Goal: Book appointment/travel/reservation

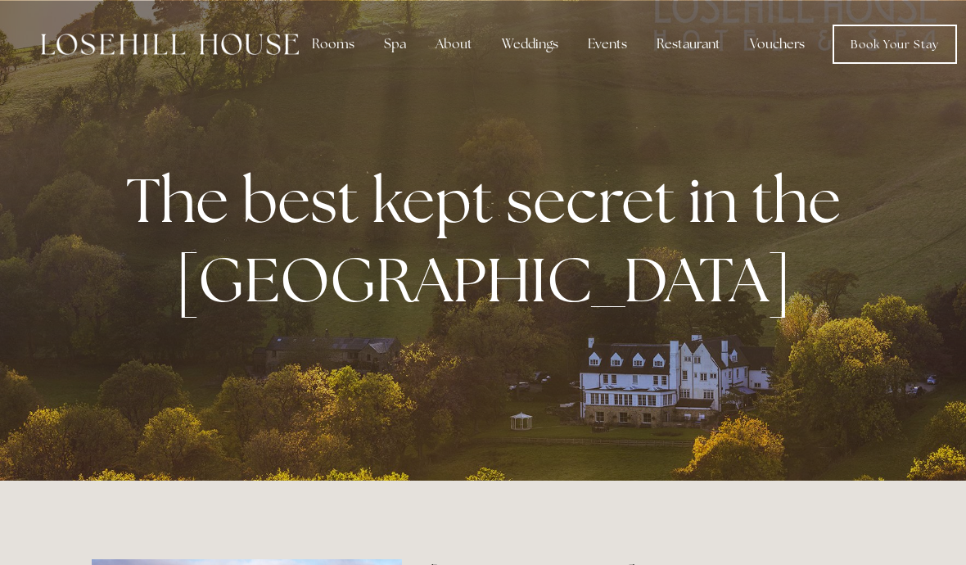
click at [330, 39] on div "Rooms" at bounding box center [333, 44] width 69 height 33
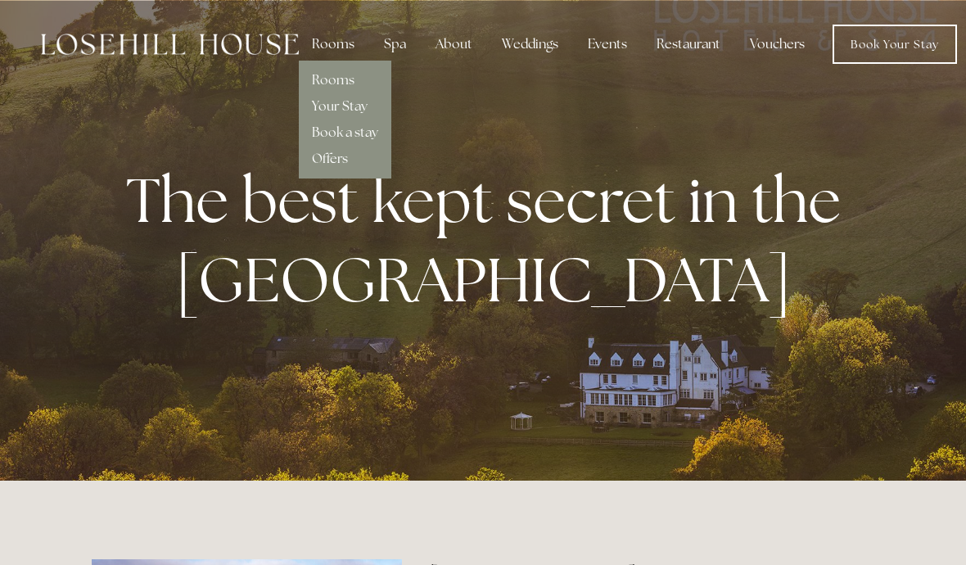
click at [453, 43] on div "About" at bounding box center [453, 44] width 63 height 33
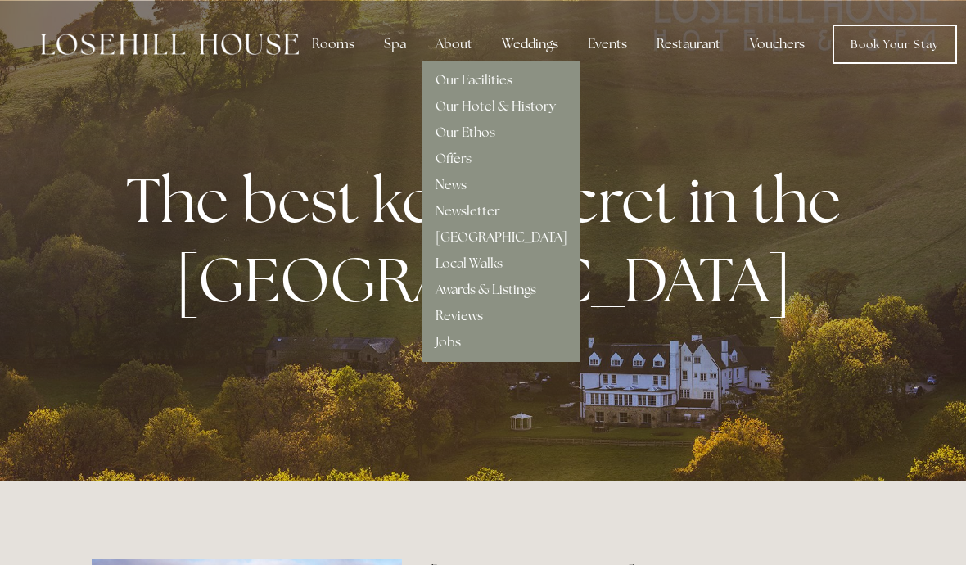
click at [482, 81] on link "Our Facilities" at bounding box center [473, 79] width 77 height 17
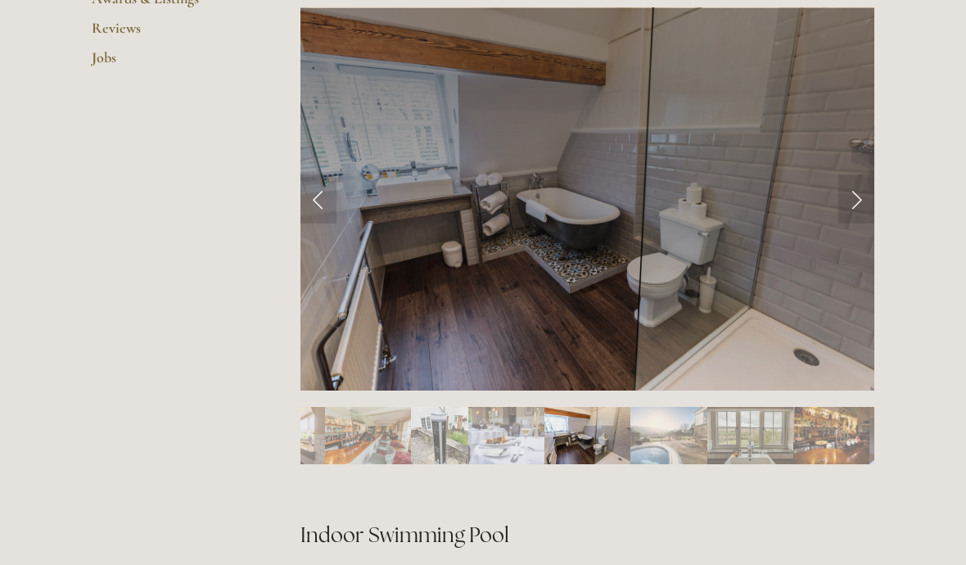
scroll to position [702, 0]
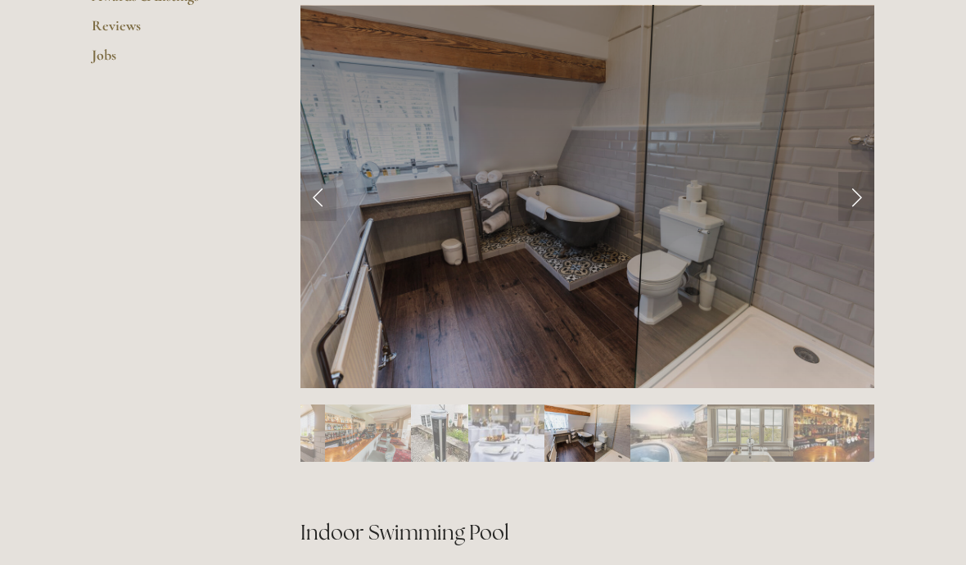
click at [846, 193] on link "Next Slide" at bounding box center [856, 196] width 36 height 49
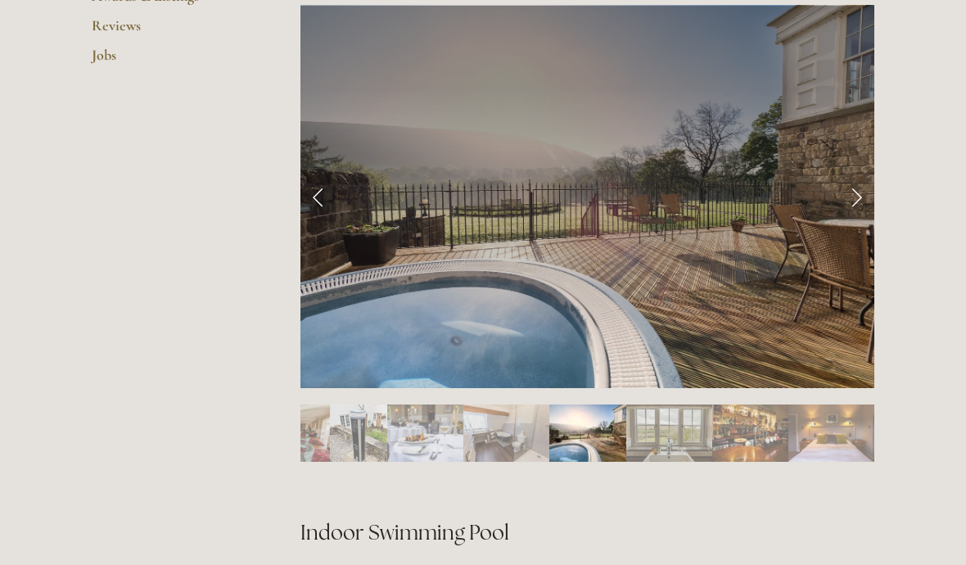
click at [872, 187] on link "Next Slide" at bounding box center [856, 196] width 36 height 49
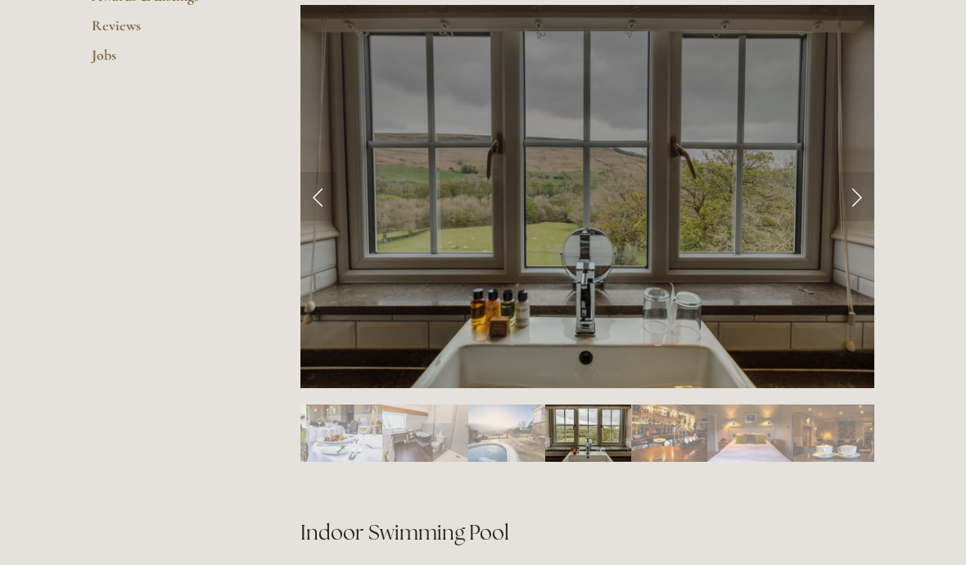
click at [859, 194] on link "Next Slide" at bounding box center [856, 196] width 36 height 49
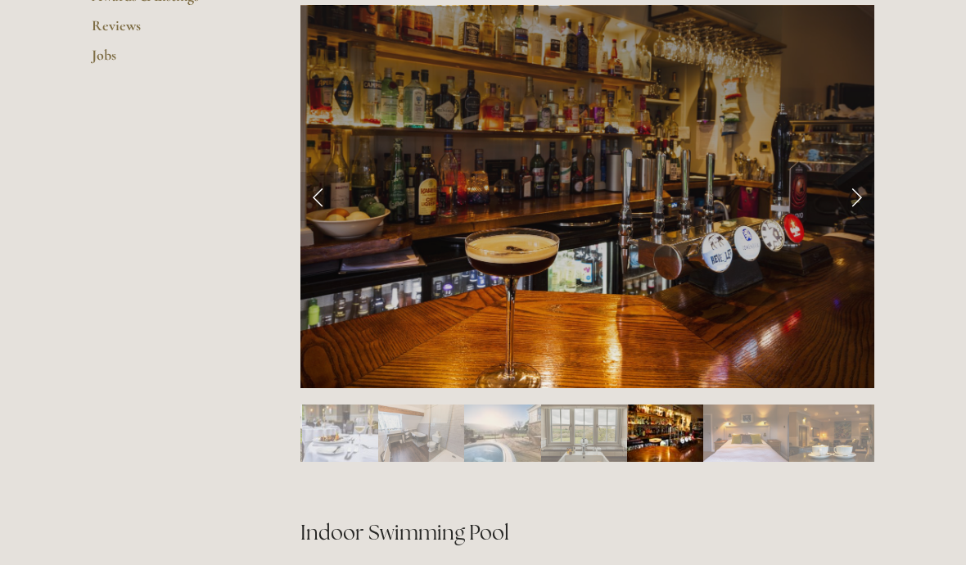
click at [872, 186] on link "Next Slide" at bounding box center [856, 196] width 36 height 49
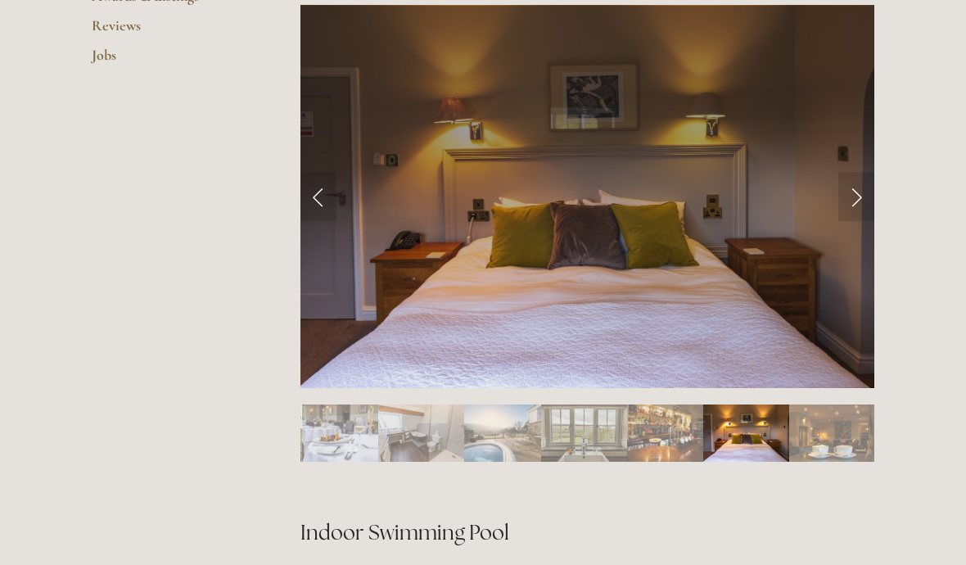
click at [869, 186] on link "Next Slide" at bounding box center [856, 196] width 36 height 49
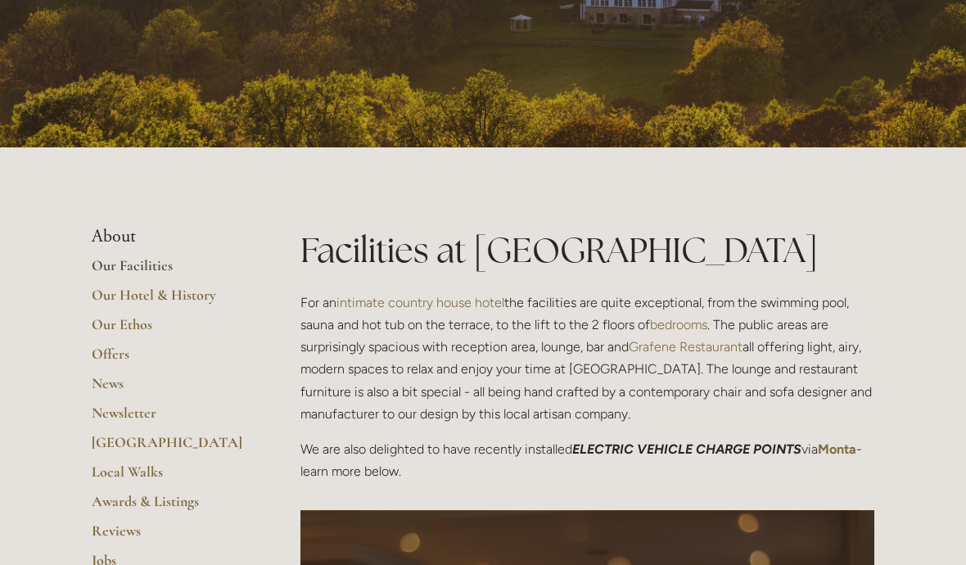
scroll to position [0, 0]
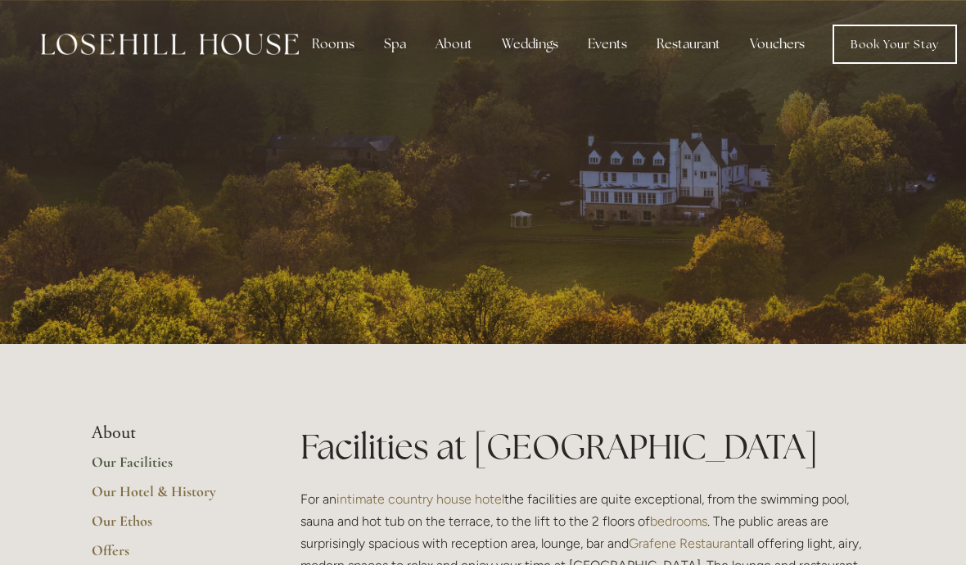
click at [327, 41] on div "Rooms" at bounding box center [333, 44] width 69 height 33
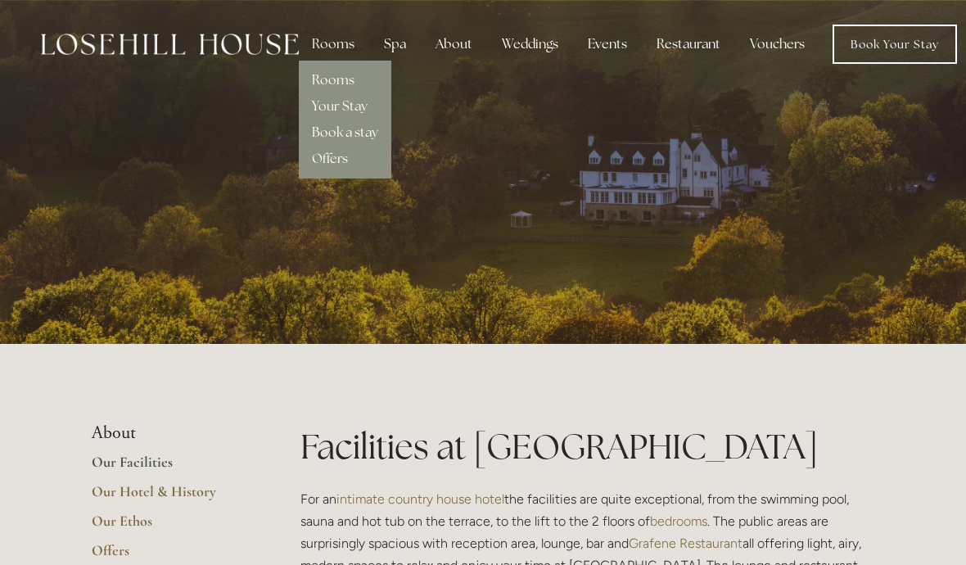
click at [342, 74] on link "Rooms" at bounding box center [333, 79] width 43 height 17
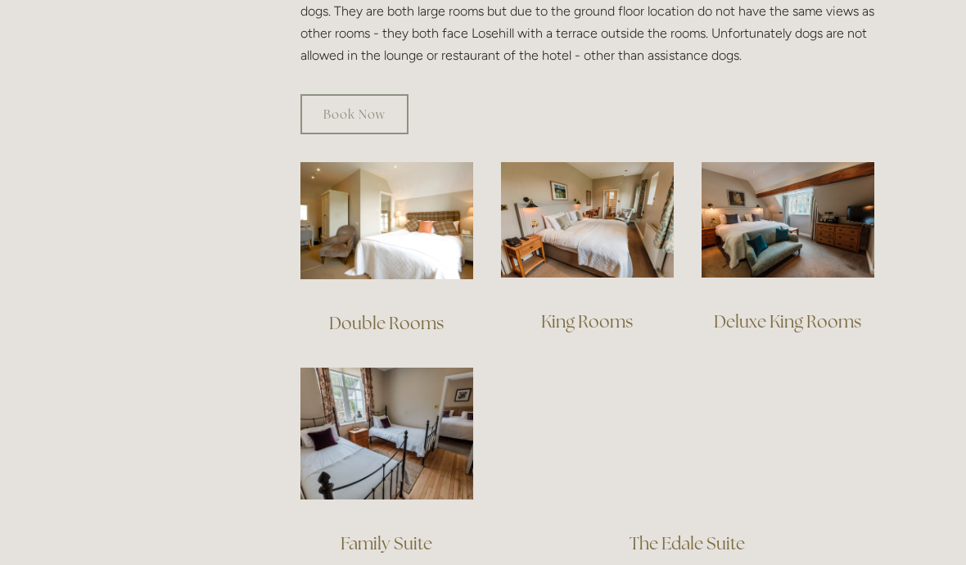
scroll to position [1094, 0]
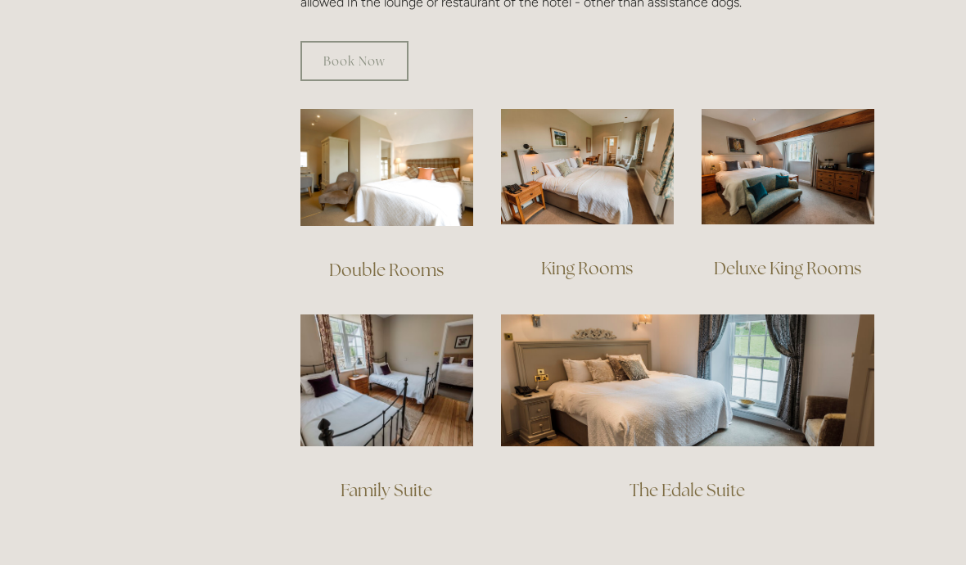
click at [807, 136] on img at bounding box center [788, 166] width 173 height 115
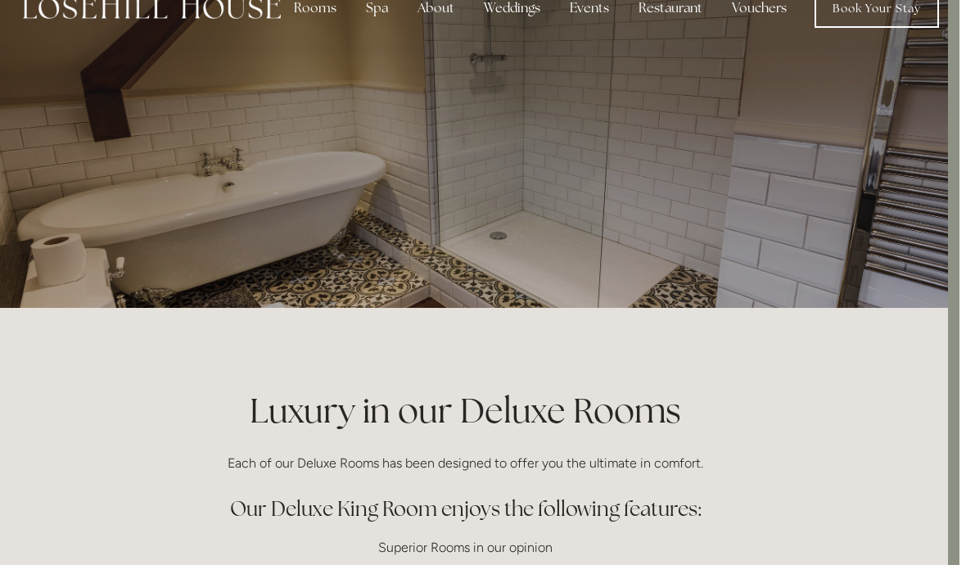
scroll to position [0, 11]
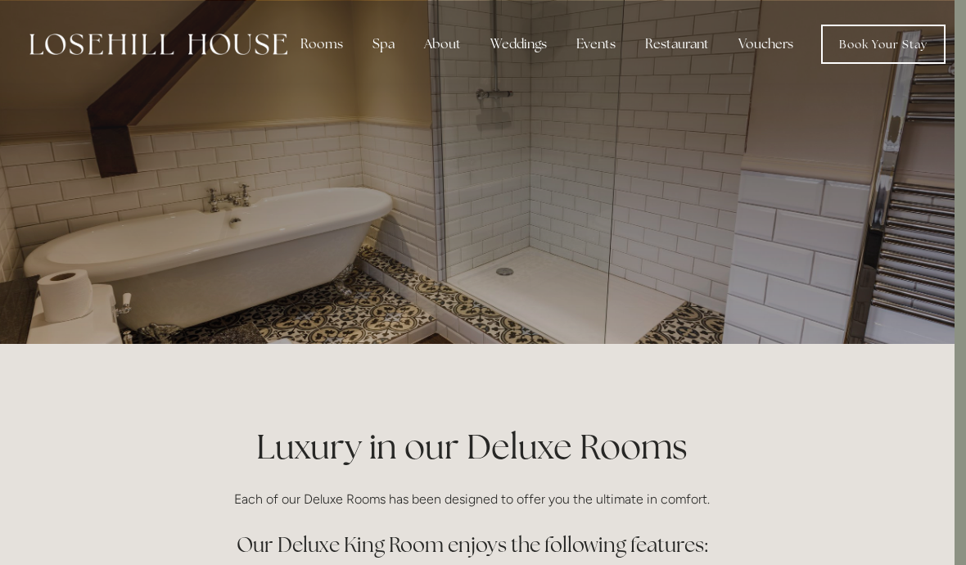
click at [879, 41] on link "Book Your Stay" at bounding box center [883, 44] width 124 height 39
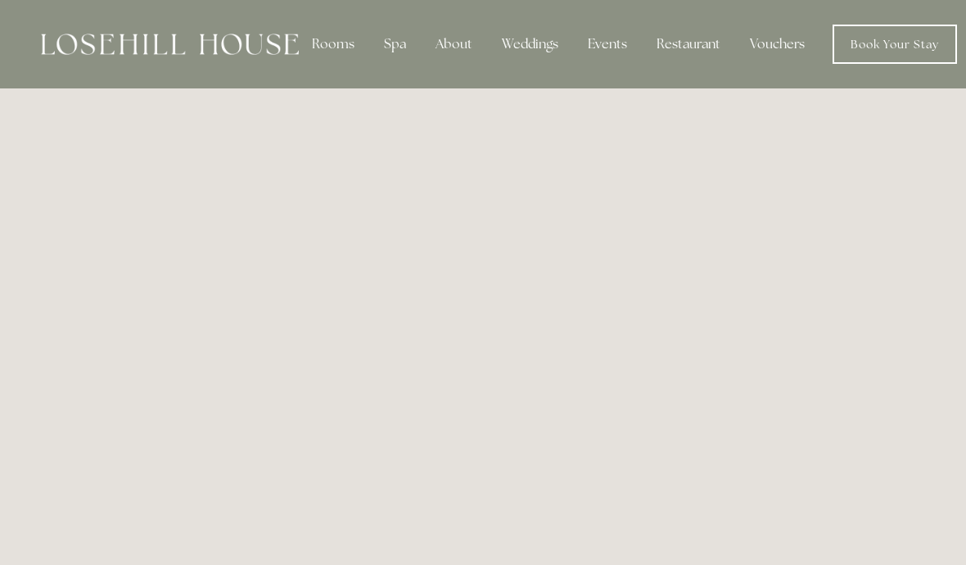
click at [685, 39] on div "Restaurant" at bounding box center [688, 44] width 90 height 33
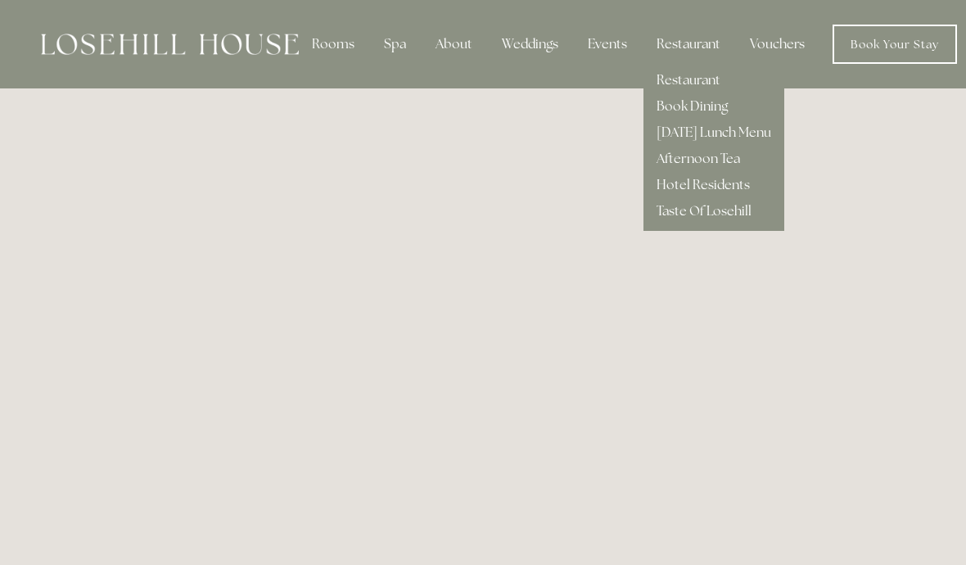
click at [707, 183] on link "Hotel Residents" at bounding box center [702, 184] width 93 height 17
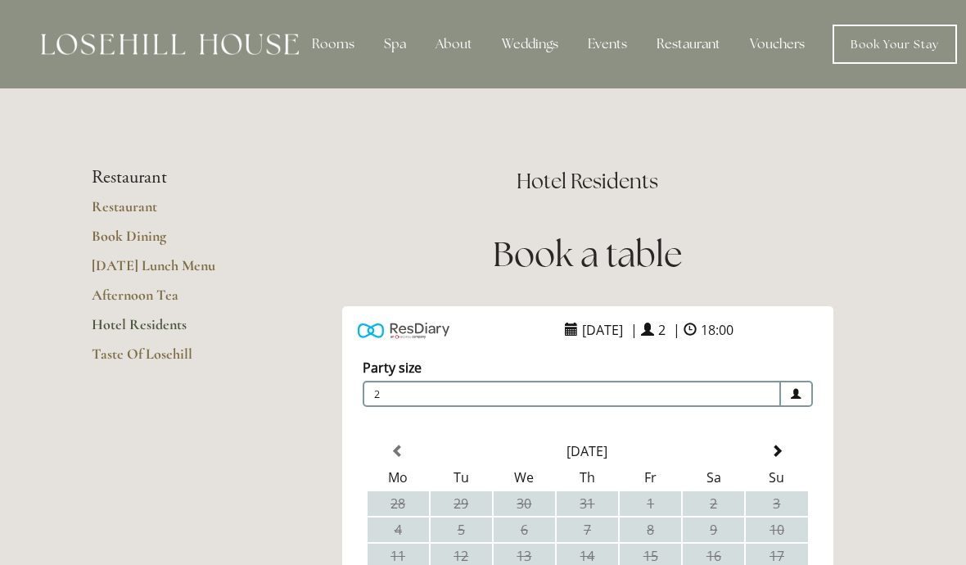
click at [688, 43] on div "Restaurant" at bounding box center [688, 44] width 90 height 33
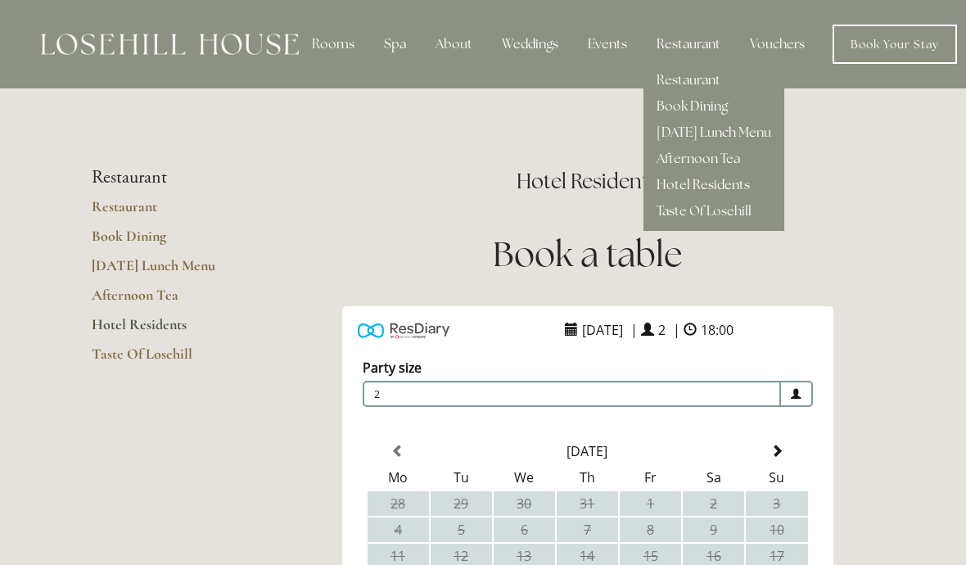
click at [719, 209] on link "Taste Of Losehill" at bounding box center [703, 210] width 95 height 17
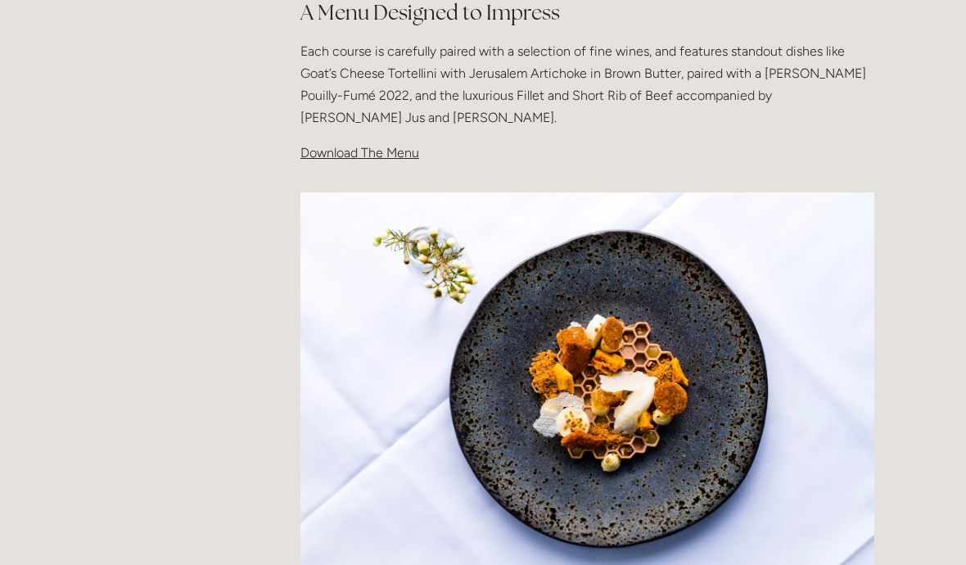
scroll to position [564, 0]
click at [359, 146] on span "Download The Menu" at bounding box center [359, 153] width 119 height 16
click at [351, 145] on span "Download The Menu" at bounding box center [359, 153] width 119 height 16
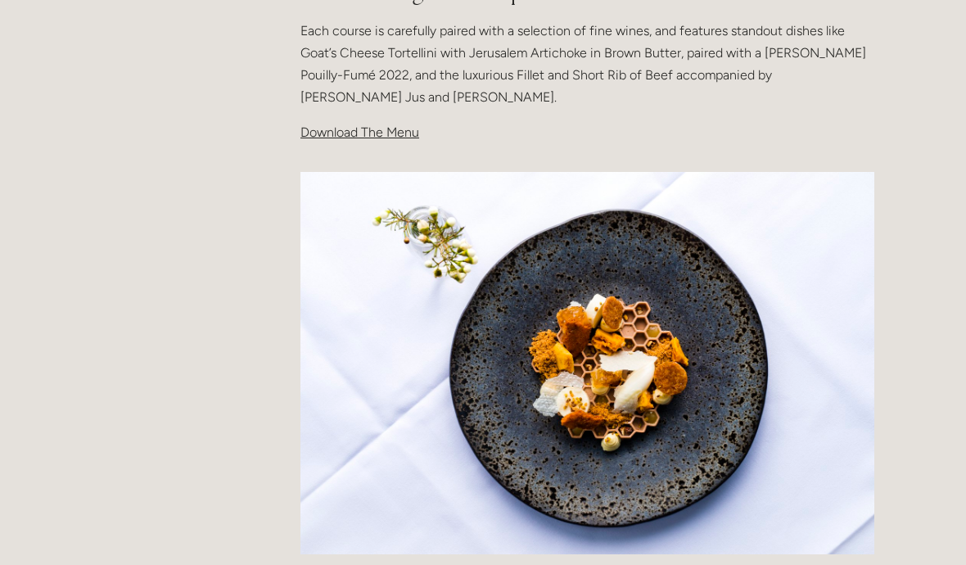
scroll to position [490, 0]
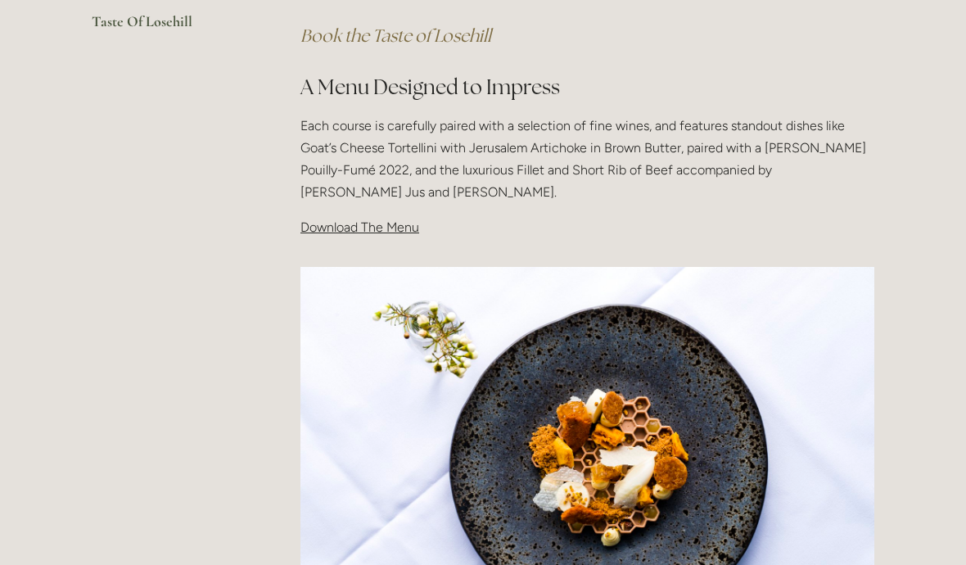
click at [360, 216] on p "Download The Menu" at bounding box center [587, 227] width 574 height 22
click at [354, 225] on span "Download The Menu" at bounding box center [359, 227] width 119 height 16
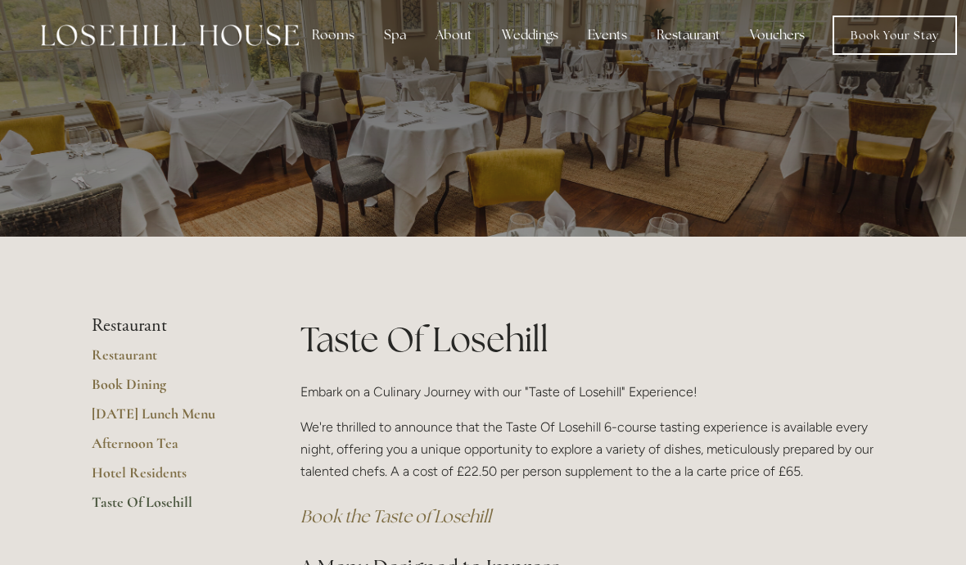
scroll to position [0, 0]
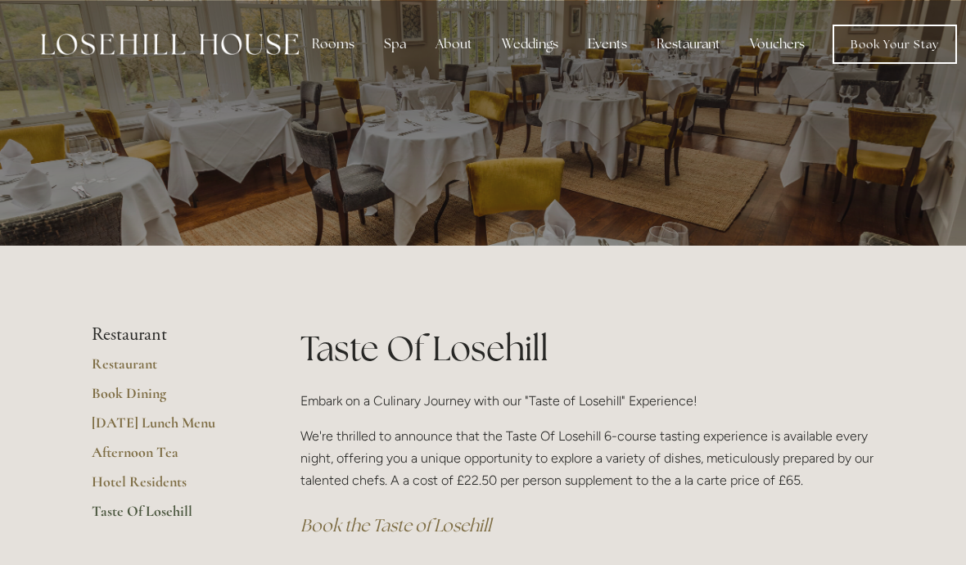
click at [133, 386] on link "Book Dining" at bounding box center [170, 398] width 156 height 29
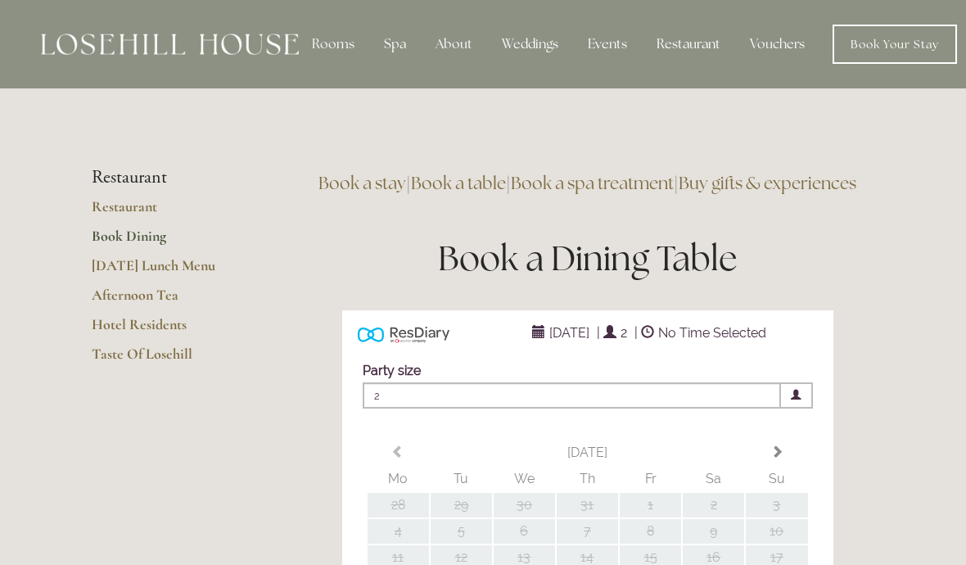
type input "Any Area"
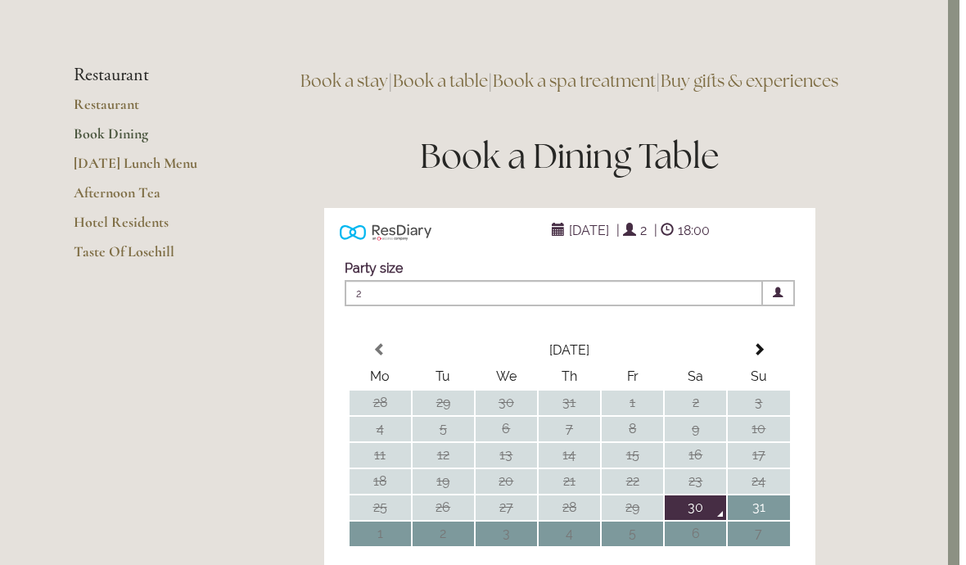
scroll to position [0, 11]
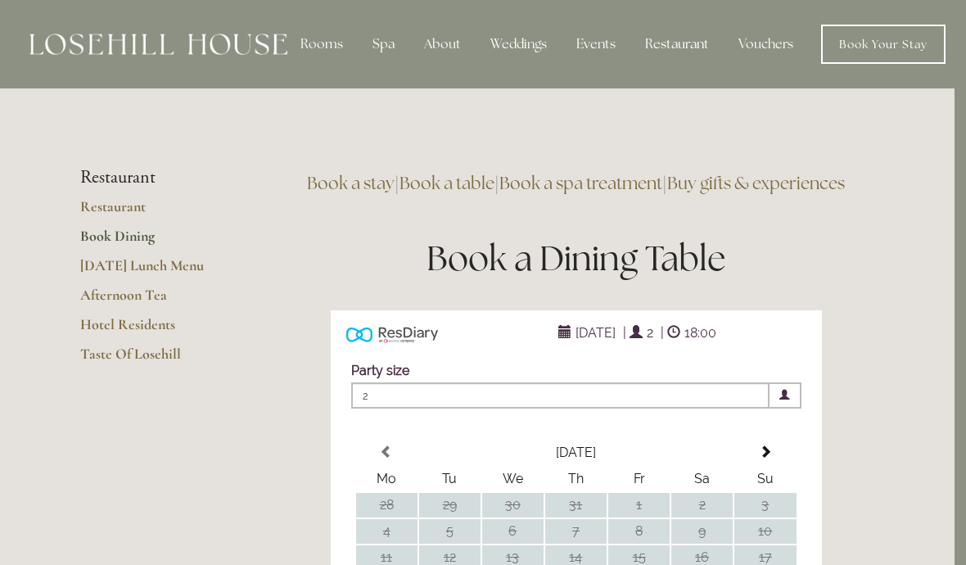
click at [321, 39] on div "Rooms" at bounding box center [321, 44] width 69 height 33
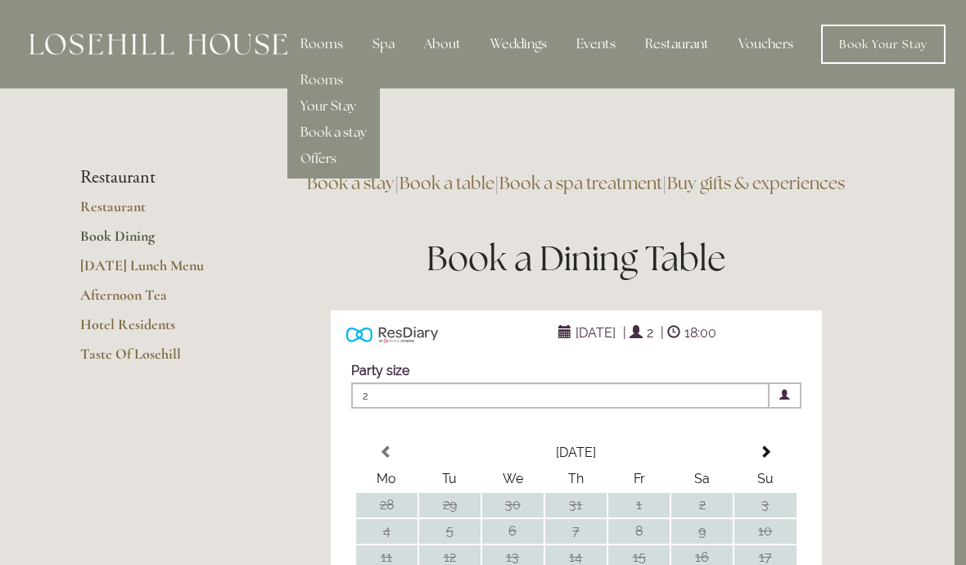
click at [448, 34] on div "About" at bounding box center [442, 44] width 63 height 33
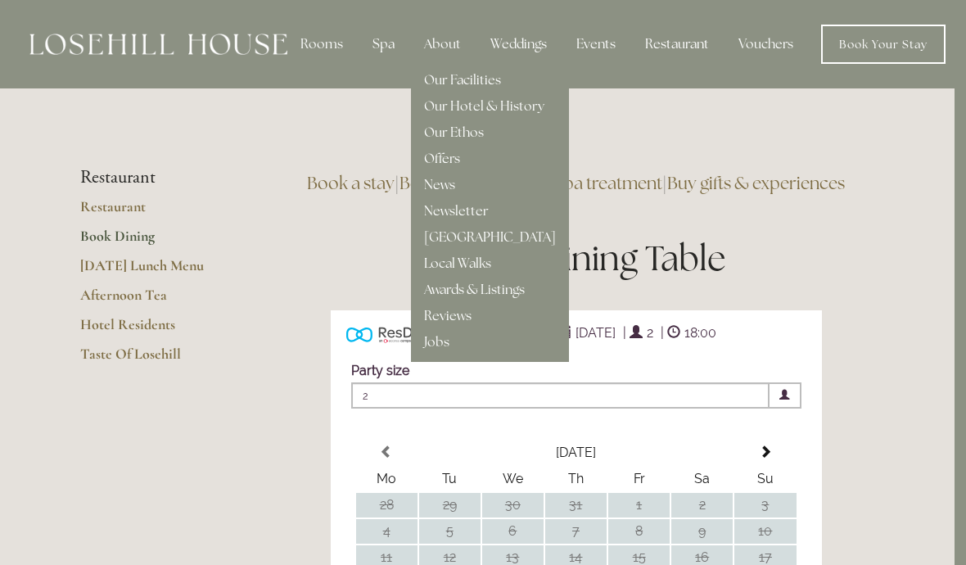
click at [467, 78] on link "Our Facilities" at bounding box center [462, 79] width 77 height 17
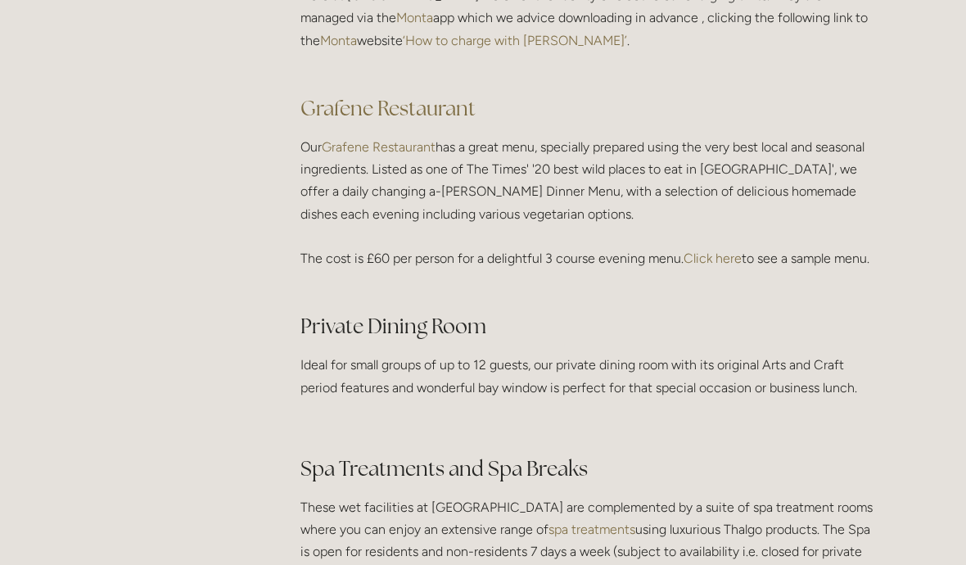
scroll to position [2414, 0]
click at [375, 139] on link "Grafene Restaurant" at bounding box center [379, 147] width 114 height 16
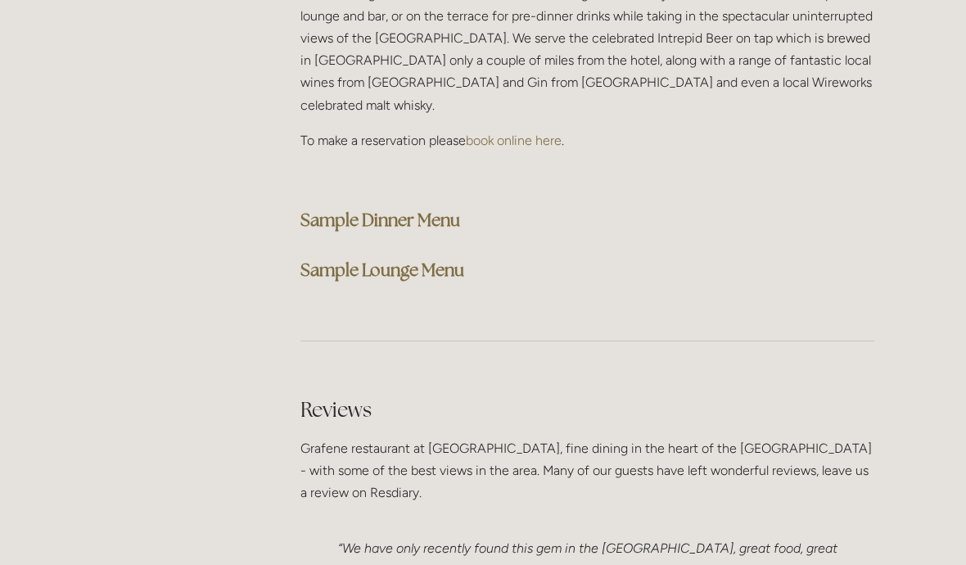
scroll to position [4243, 0]
click at [413, 209] on strong "Sample Dinner Menu" at bounding box center [380, 220] width 160 height 22
